Goal: Information Seeking & Learning: Learn about a topic

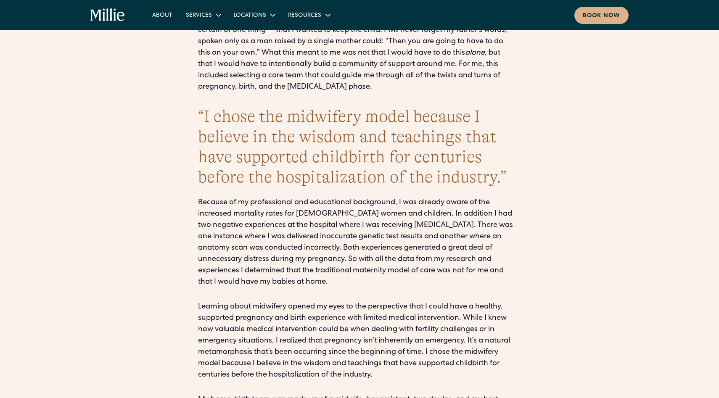
scroll to position [2011, 0]
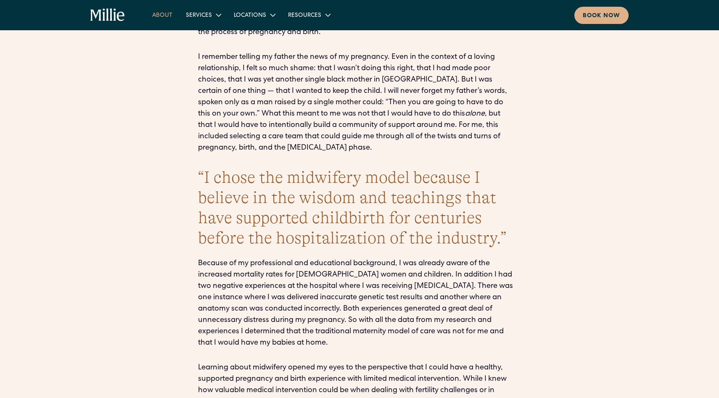
click at [167, 19] on link "About" at bounding box center [163, 15] width 34 height 14
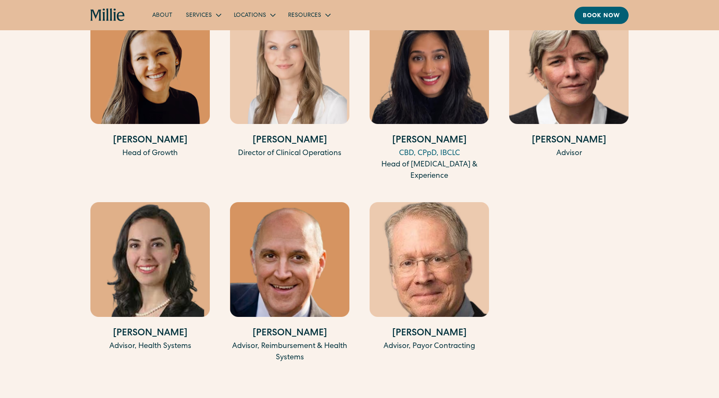
scroll to position [1835, 0]
click at [158, 327] on h4 "Ann Lucena" at bounding box center [149, 334] width 119 height 14
click at [149, 327] on h4 "Ann Lucena" at bounding box center [149, 334] width 119 height 14
click at [302, 341] on div "Advisor, Reimbursement & Health Systems" at bounding box center [289, 352] width 119 height 23
drag, startPoint x: 249, startPoint y: 323, endPoint x: 332, endPoint y: 323, distance: 82.8
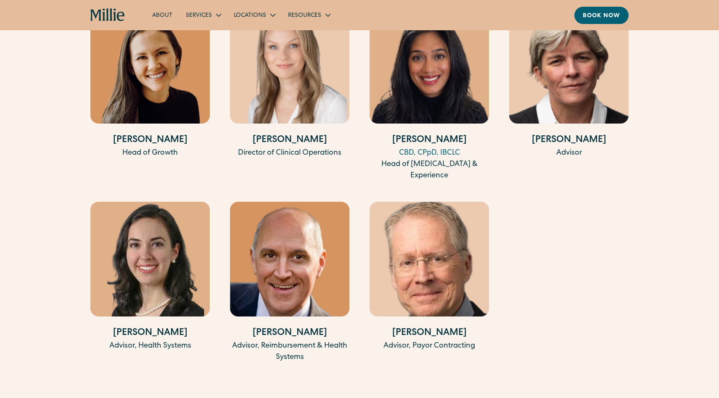
click at [333, 327] on h4 "Brendhan Green" at bounding box center [289, 334] width 119 height 14
copy h4 "Brendhan Green"
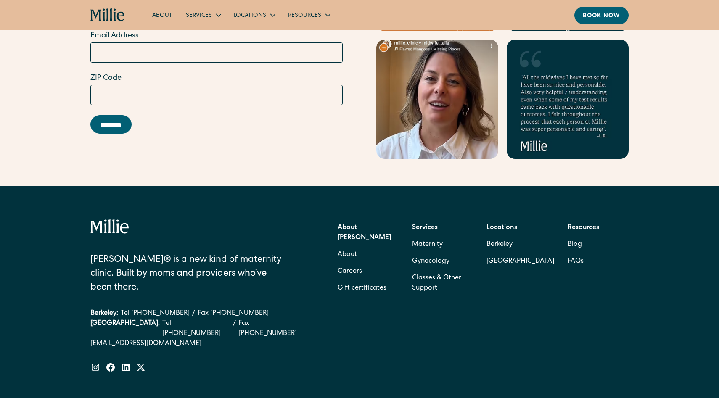
scroll to position [2624, 0]
